Goal: Information Seeking & Learning: Stay updated

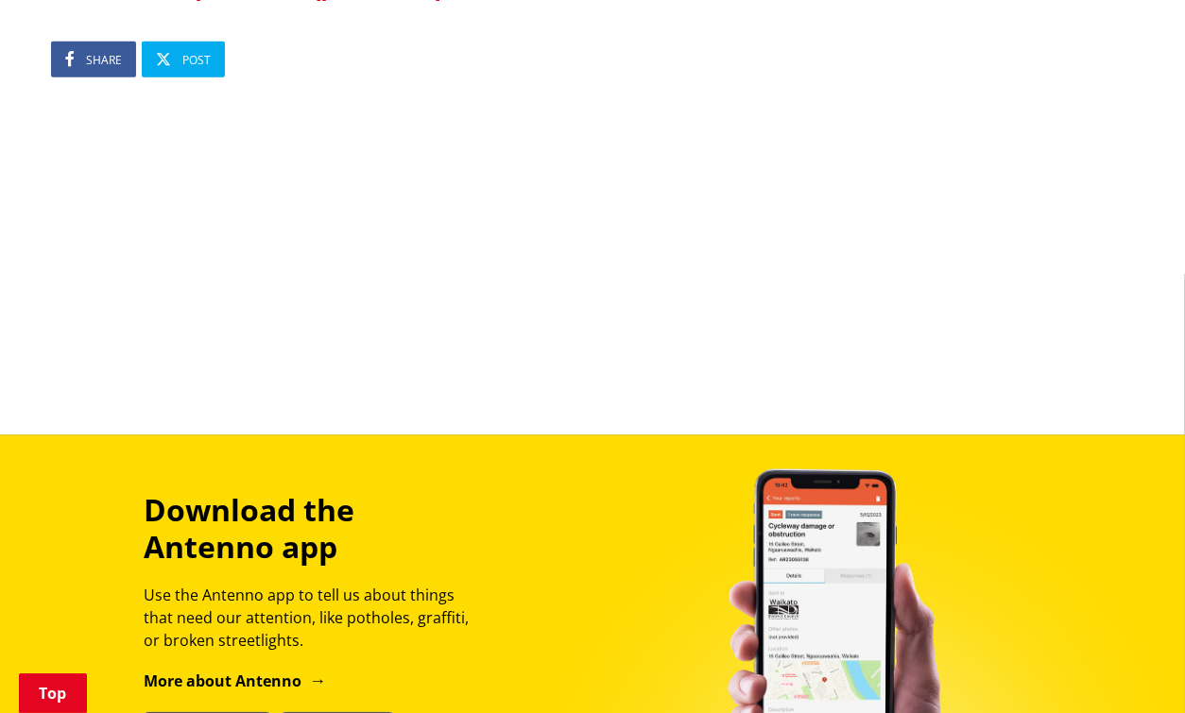
scroll to position [1417, 0]
